Goal: Information Seeking & Learning: Learn about a topic

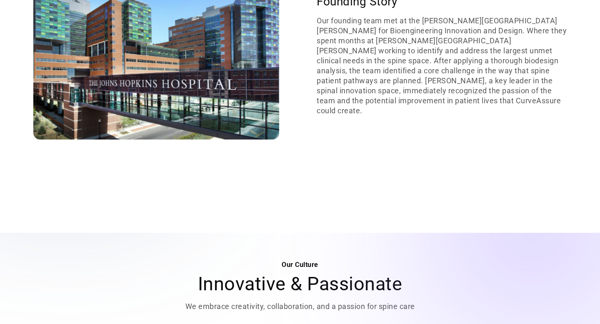
scroll to position [816, 0]
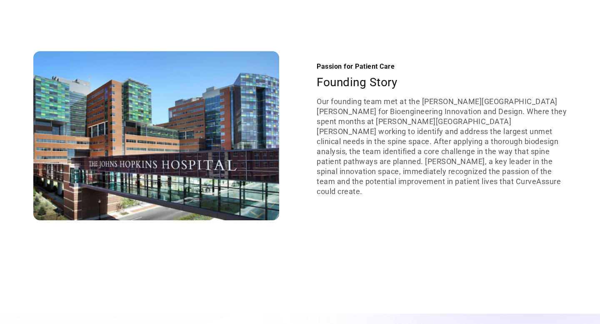
click at [443, 129] on p "Our founding team met at the [PERSON_NAME][GEOGRAPHIC_DATA][PERSON_NAME] for Bi…" at bounding box center [442, 147] width 250 height 100
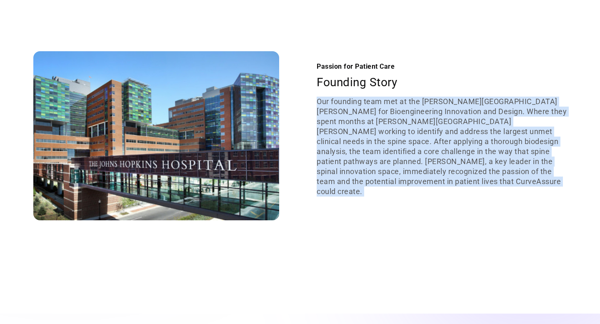
click at [435, 142] on p "Our founding team met at the [PERSON_NAME][GEOGRAPHIC_DATA][PERSON_NAME] for Bi…" at bounding box center [442, 147] width 250 height 100
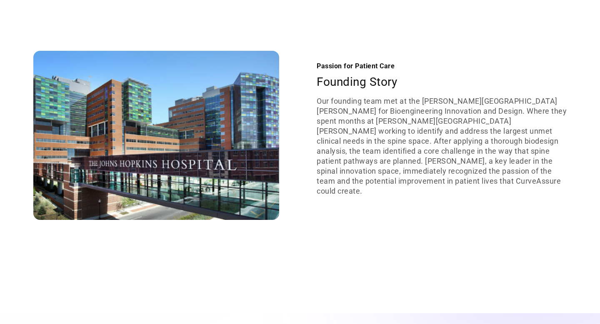
scroll to position [818, 0]
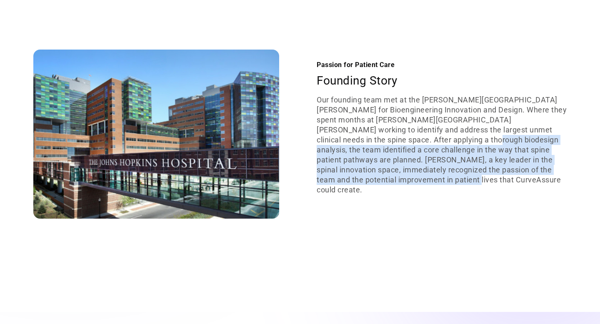
drag, startPoint x: 447, startPoint y: 147, endPoint x: 423, endPoint y: 200, distance: 57.6
click at [423, 200] on div "Passion for Patient Care Founding Story Our founding team met at the [PERSON_NA…" at bounding box center [442, 134] width 250 height 148
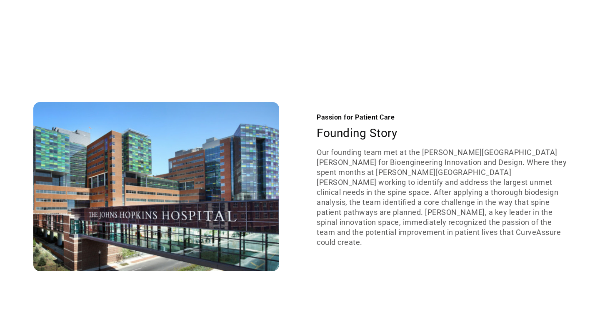
scroll to position [761, 0]
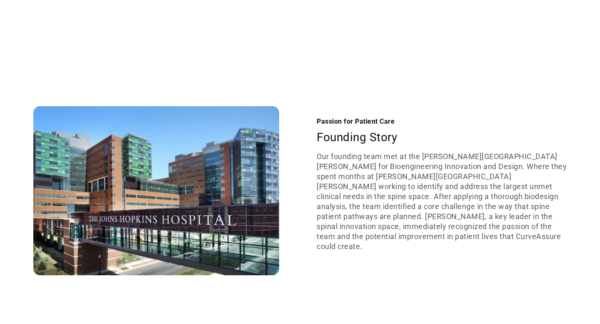
click at [423, 200] on p "Our founding team met at the [PERSON_NAME][GEOGRAPHIC_DATA][PERSON_NAME] for Bi…" at bounding box center [442, 202] width 250 height 100
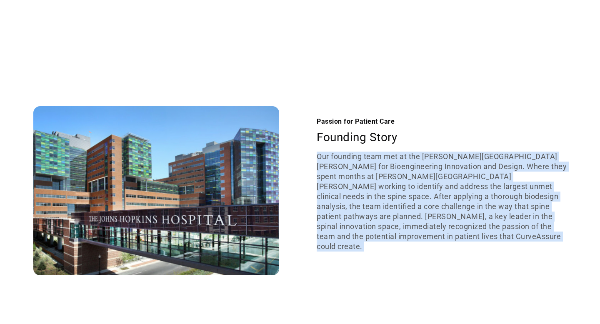
click at [423, 200] on p "Our founding team met at the [PERSON_NAME][GEOGRAPHIC_DATA][PERSON_NAME] for Bi…" at bounding box center [442, 202] width 250 height 100
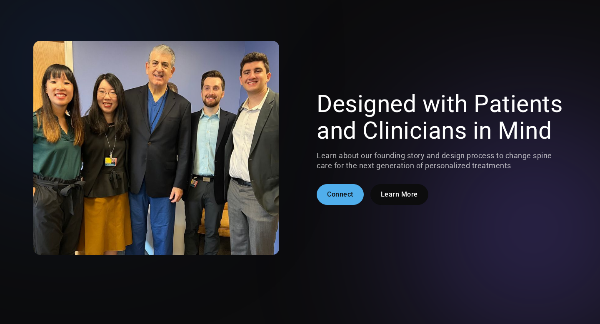
scroll to position [0, 0]
